Goal: Transaction & Acquisition: Purchase product/service

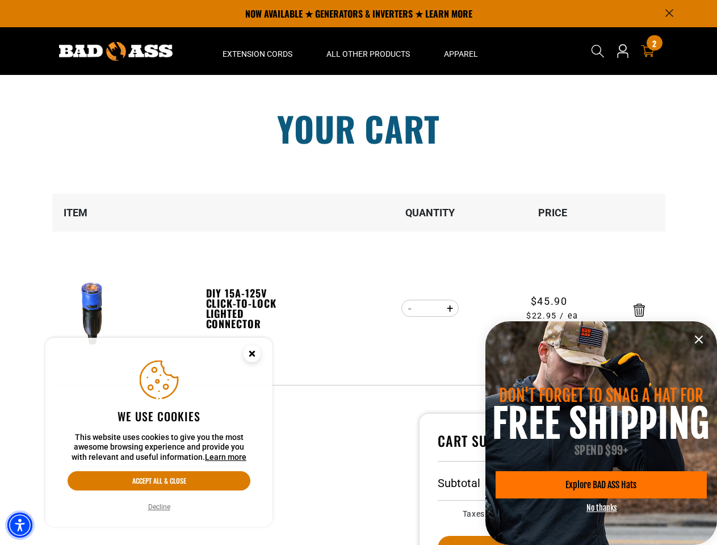
click at [20, 525] on img "Accessibility Menu" at bounding box center [19, 525] width 25 height 25
